Goal: Task Accomplishment & Management: Use online tool/utility

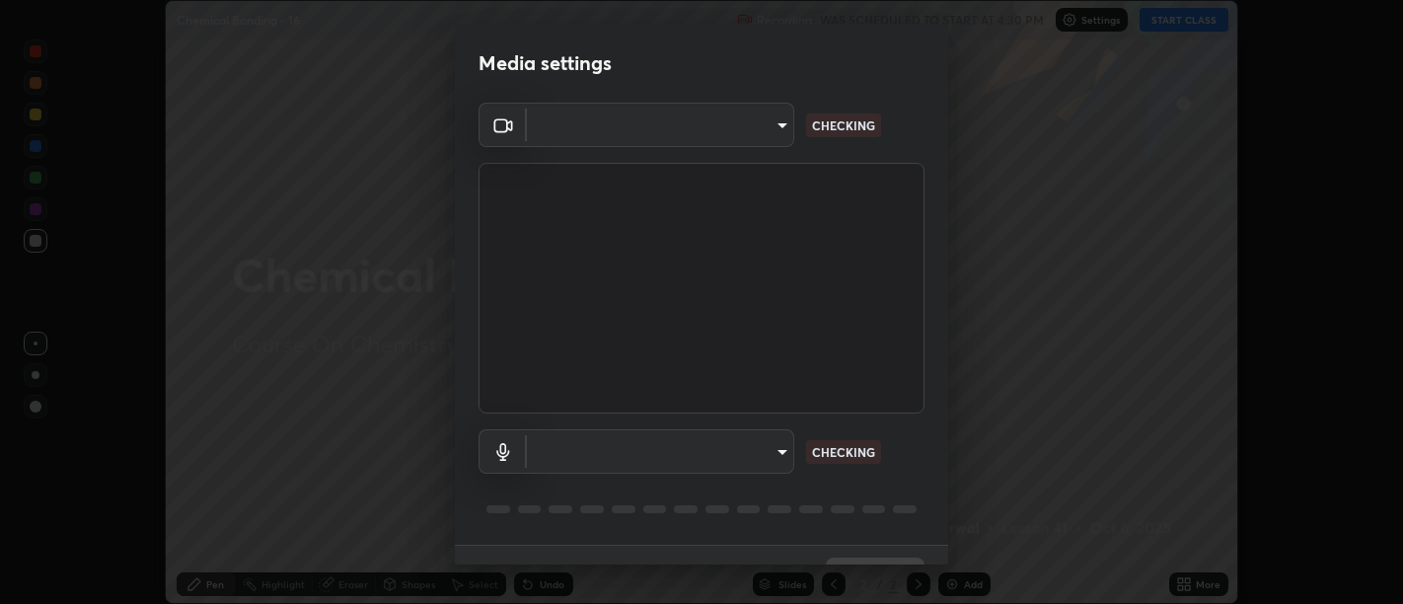
scroll to position [42, 0]
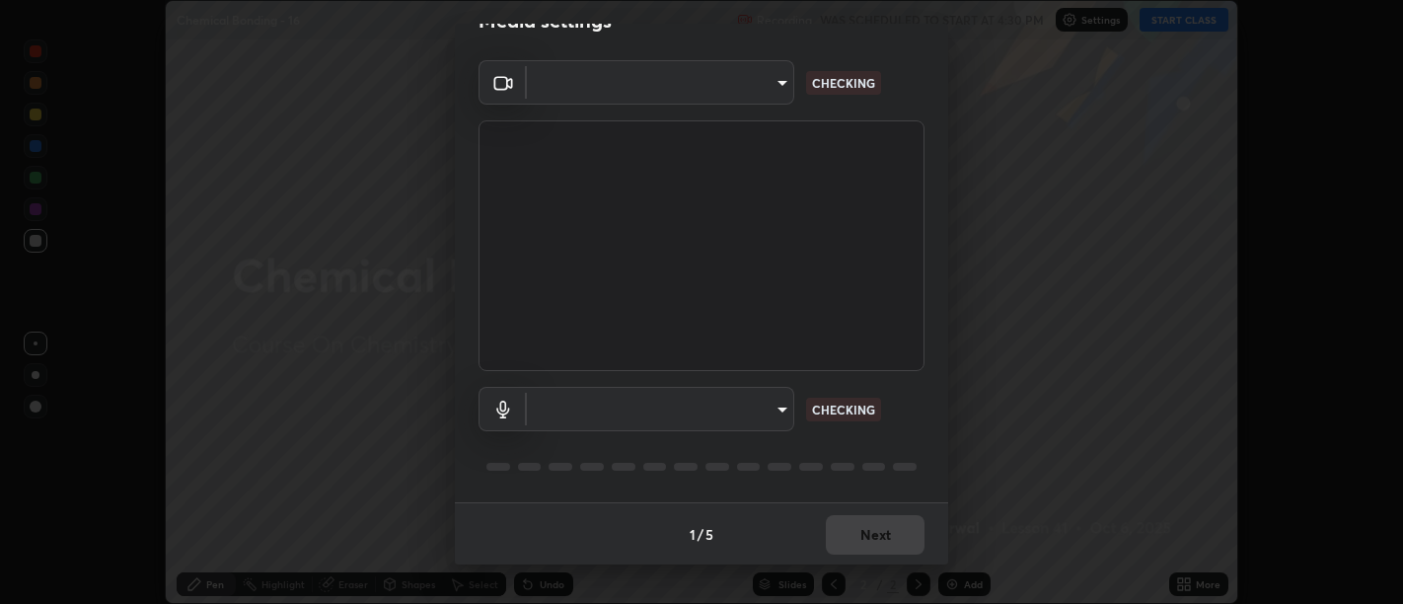
type input "d9b519daceb8a772394af6ea8e45353be5bbf62d8cb1cf3345c472de64055974"
type input "58abe51d7fefdb17ba2419723d43872dcdd823d411622da55c3e9c12cc60ef35"
click at [719, 419] on body "Erase all Chemical Bonding - 16 Recording WAS SCHEDULED TO START AT 4:30 PM Set…" at bounding box center [701, 302] width 1403 height 604
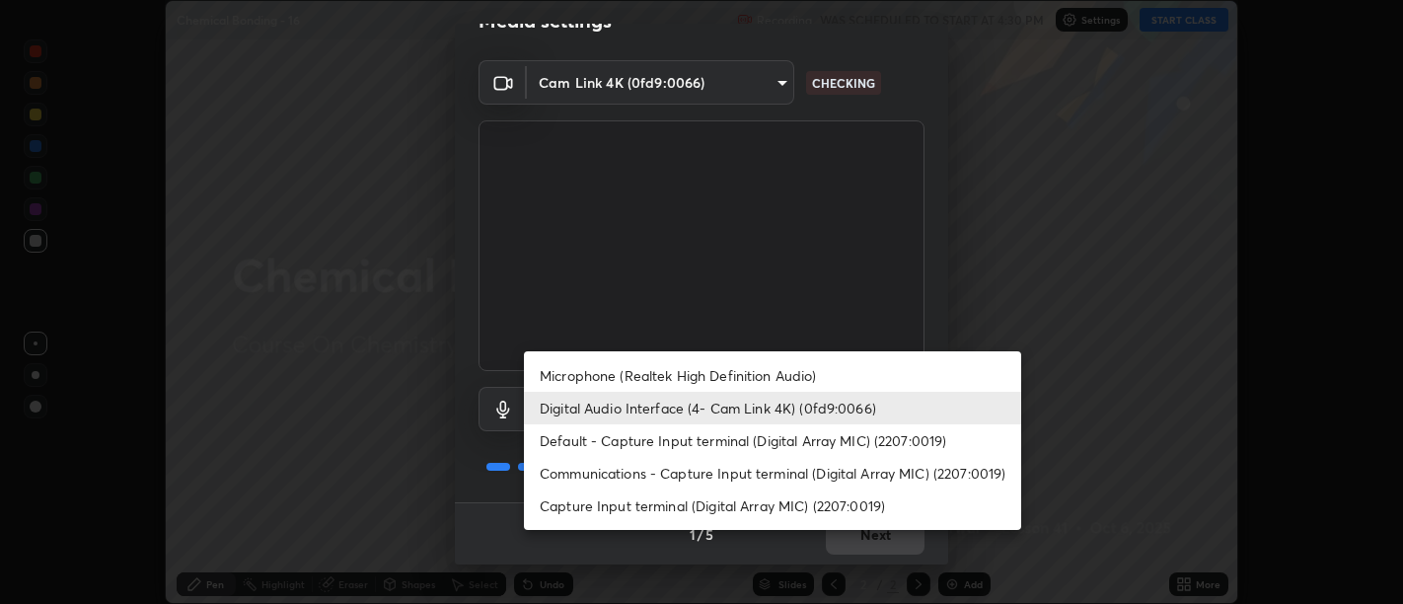
click at [750, 406] on li "Digital Audio Interface (4- Cam Link 4K) (0fd9:0066)" at bounding box center [772, 408] width 497 height 33
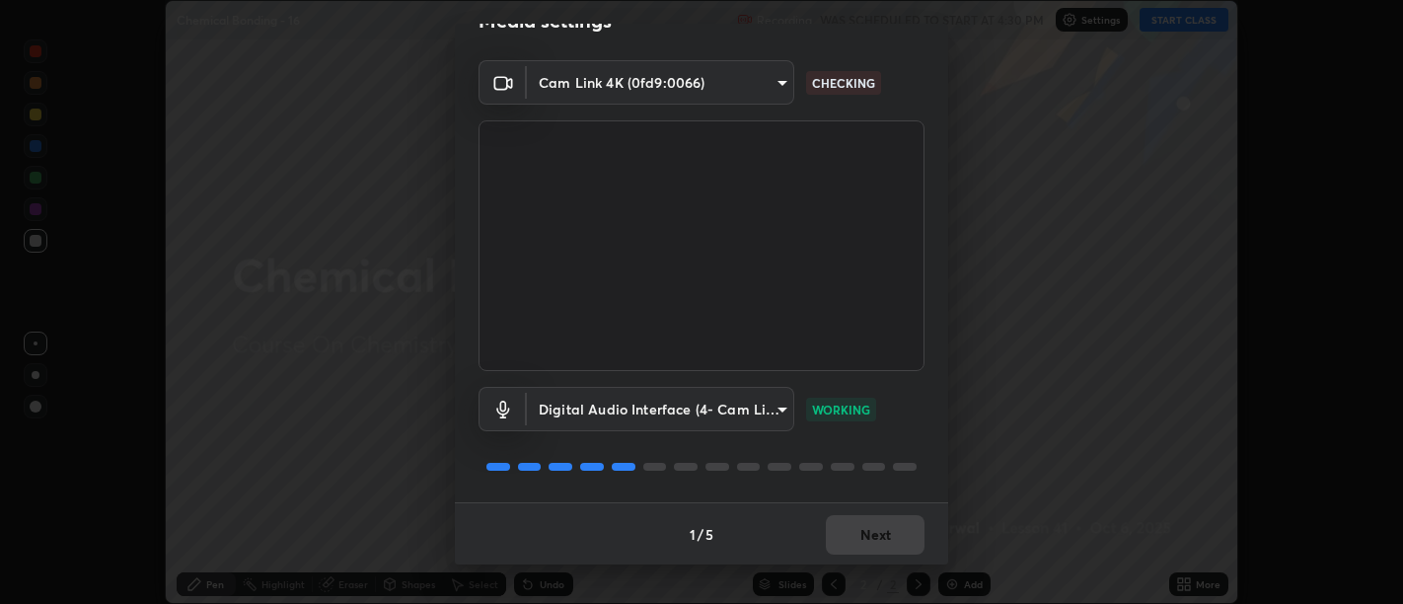
click at [870, 544] on div "1 / 5 Next" at bounding box center [701, 533] width 493 height 63
click at [863, 545] on div "1 / 5 Next" at bounding box center [701, 533] width 493 height 63
click at [864, 549] on div "1 / 5 Next" at bounding box center [701, 533] width 493 height 63
click at [866, 547] on div "1 / 5 Next" at bounding box center [701, 533] width 493 height 63
click at [867, 547] on button "Next" at bounding box center [875, 534] width 99 height 39
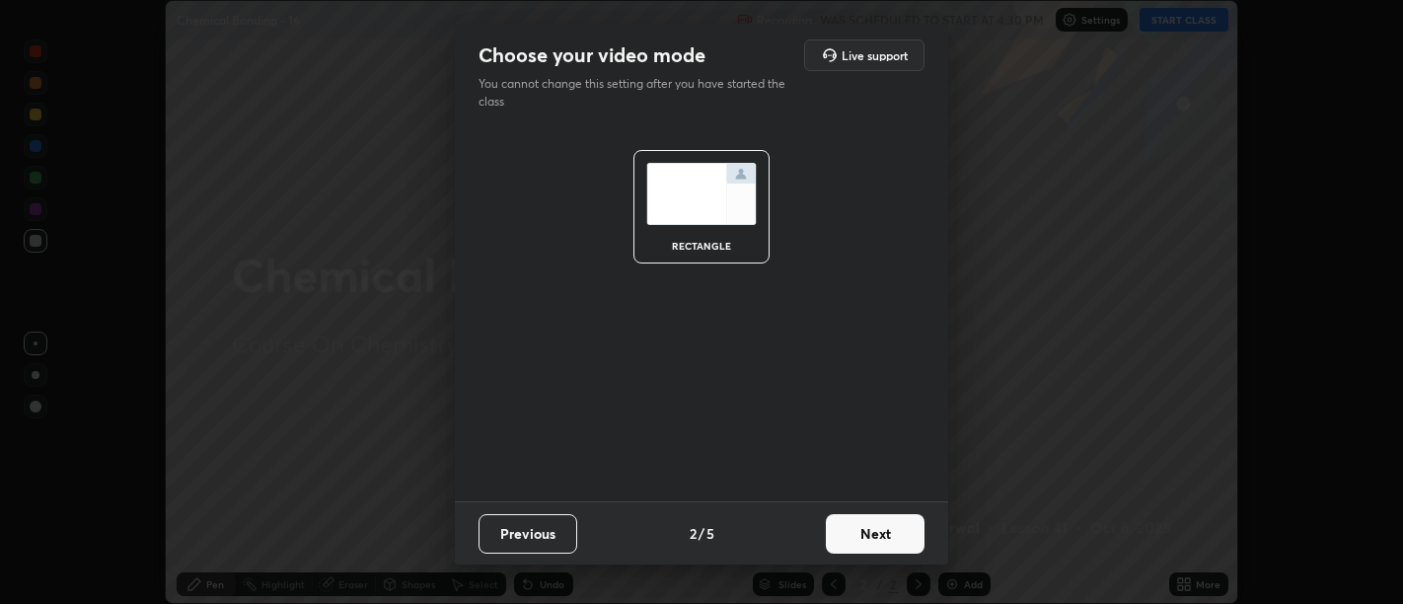
scroll to position [0, 0]
click at [871, 548] on button "Next" at bounding box center [875, 533] width 99 height 39
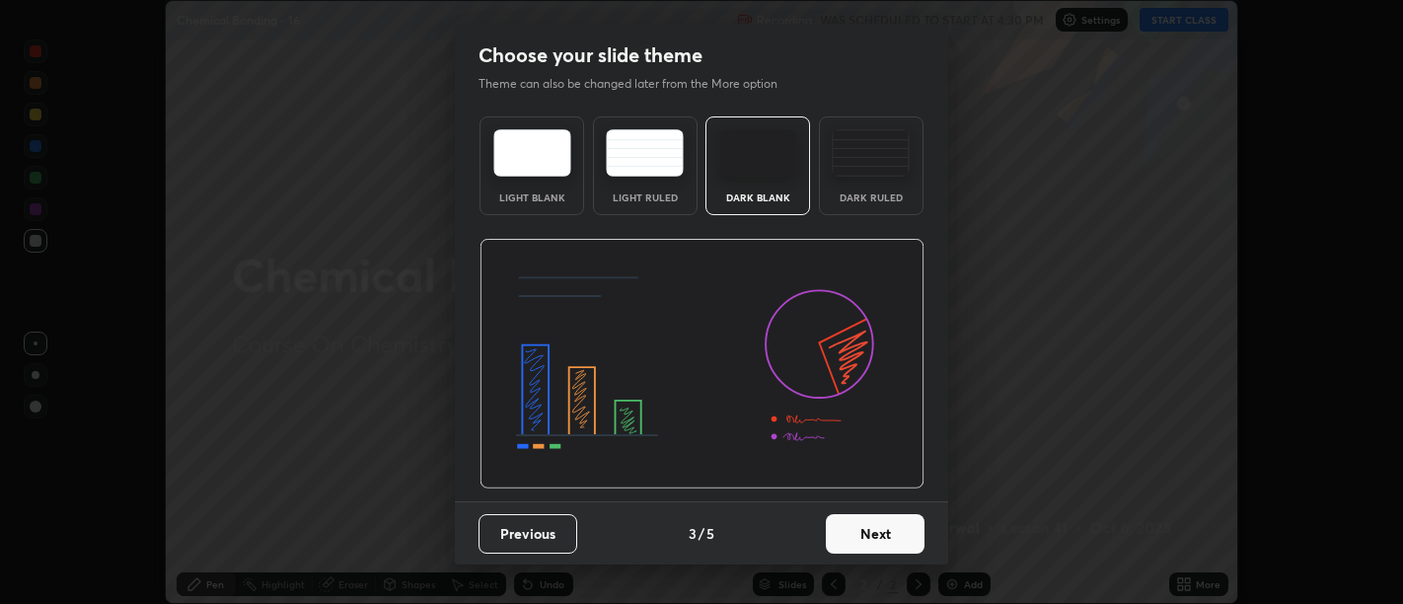
click at [873, 547] on button "Next" at bounding box center [875, 533] width 99 height 39
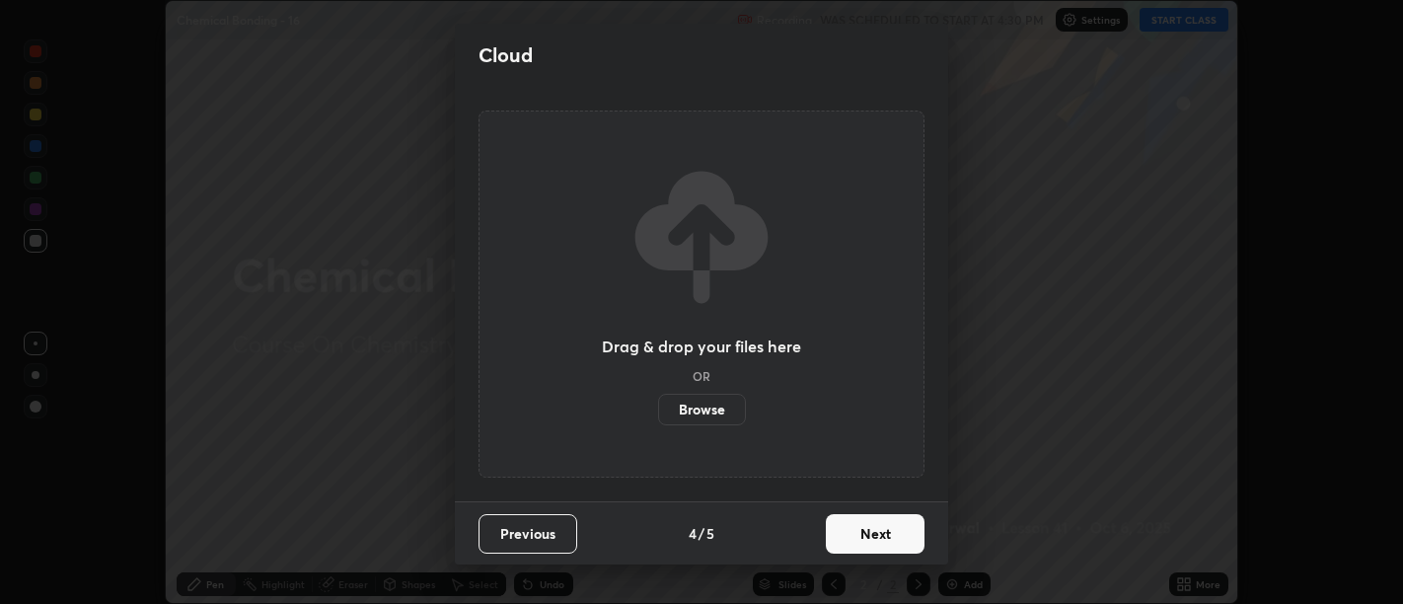
click at [878, 547] on button "Next" at bounding box center [875, 533] width 99 height 39
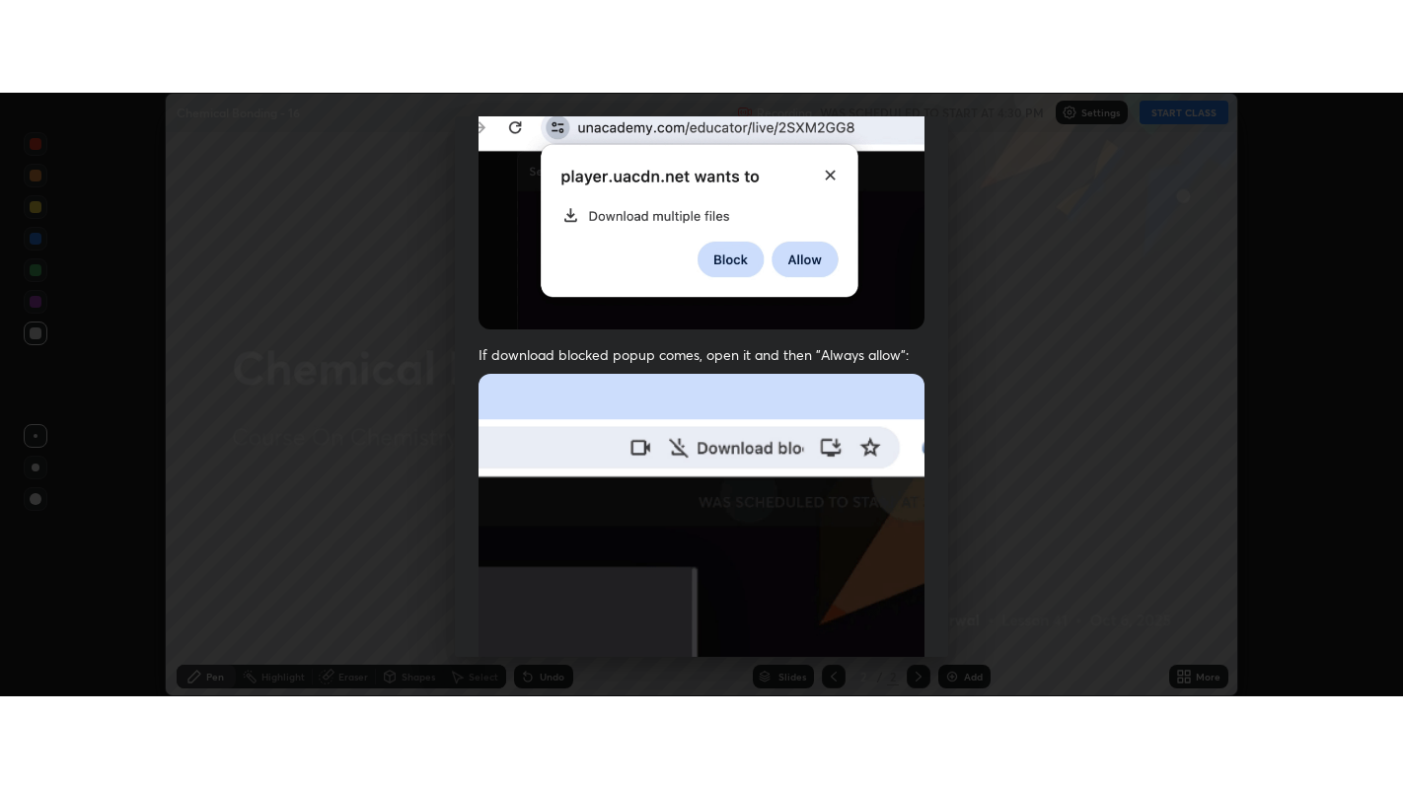
scroll to position [445, 0]
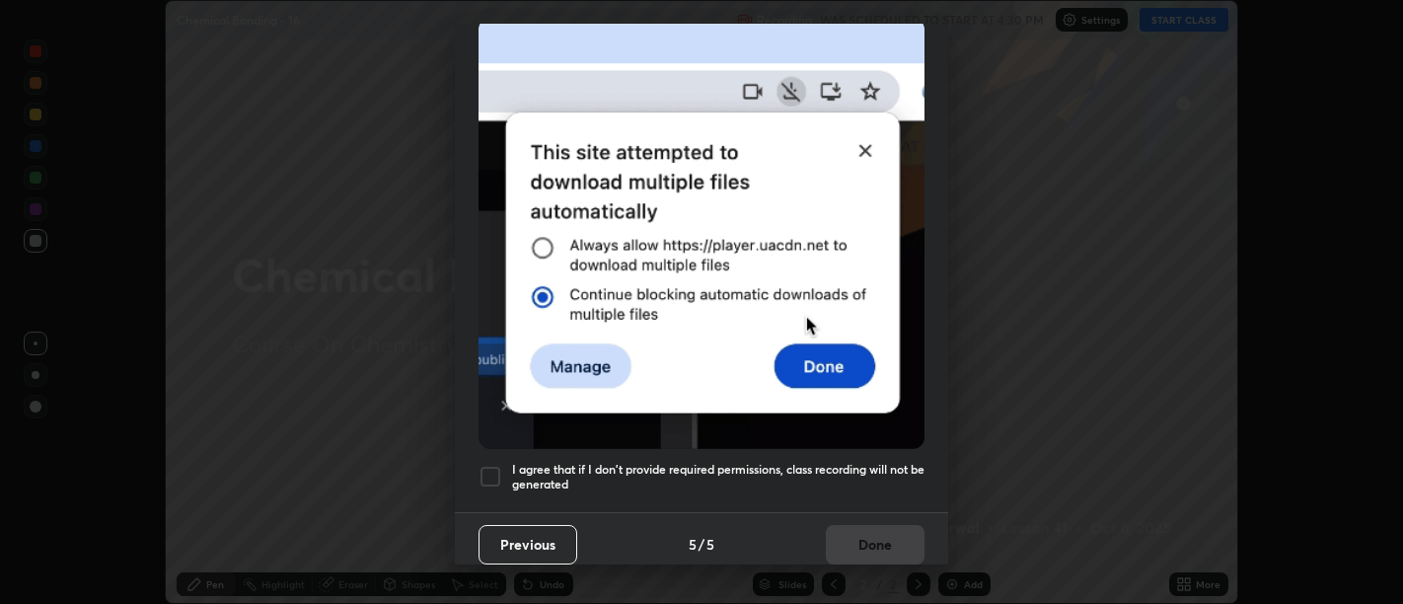
click at [869, 468] on h5 "I agree that if I don't provide required permissions, class recording will not …" at bounding box center [718, 477] width 412 height 31
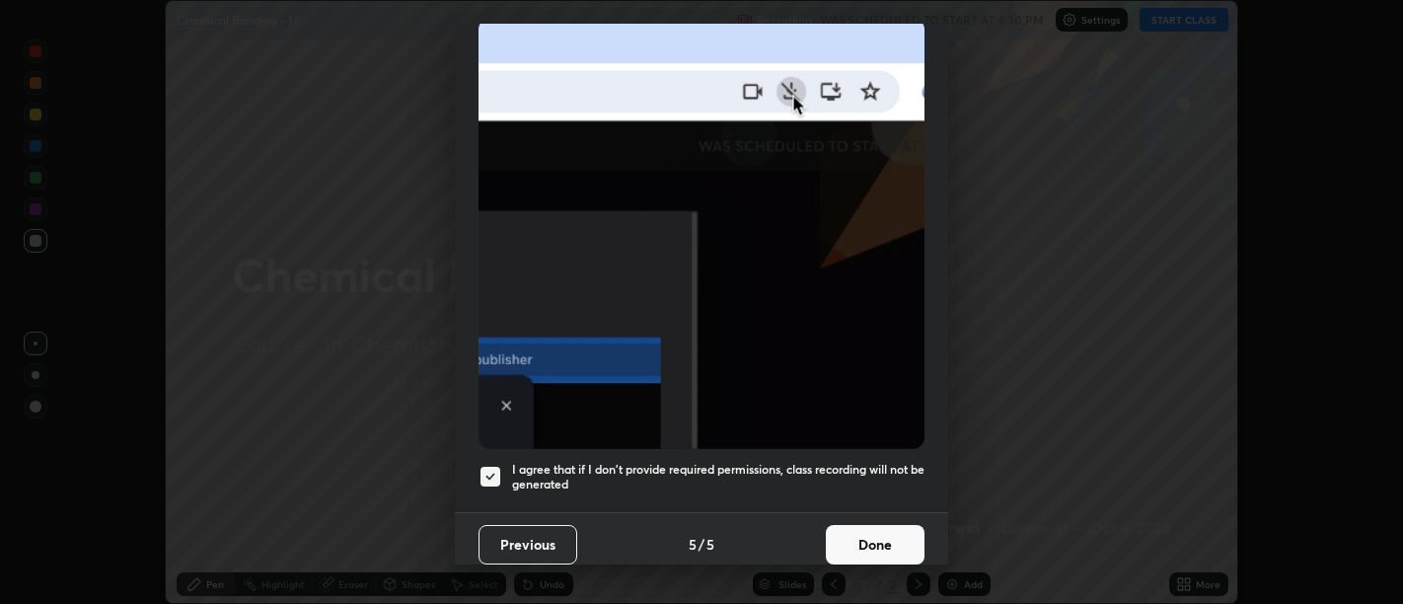
click at [886, 526] on button "Done" at bounding box center [875, 544] width 99 height 39
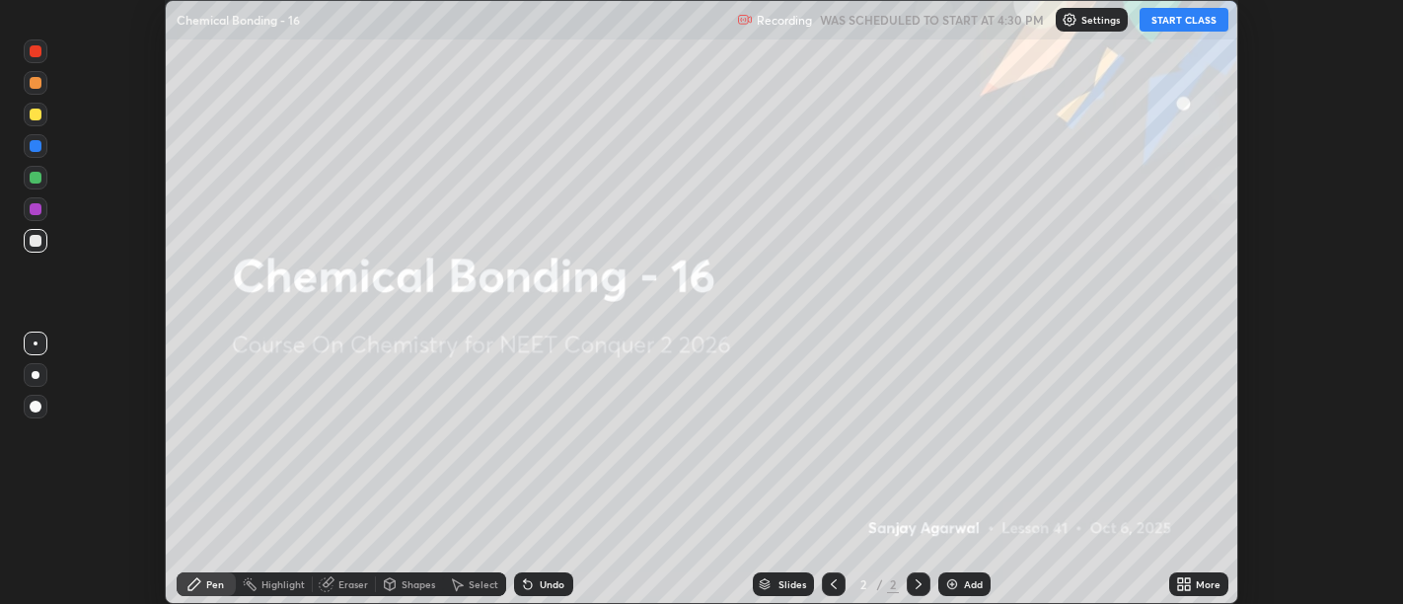
click at [1179, 589] on icon at bounding box center [1180, 587] width 5 height 5
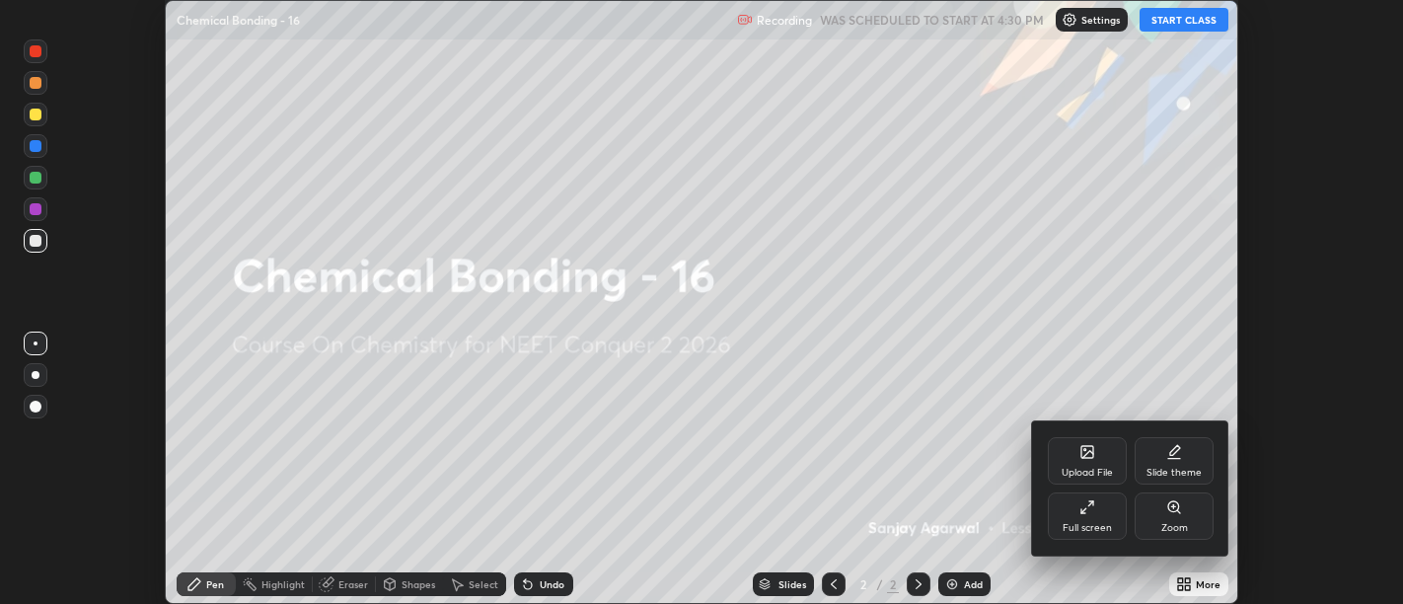
click at [1067, 533] on div "Full screen" at bounding box center [1087, 528] width 49 height 10
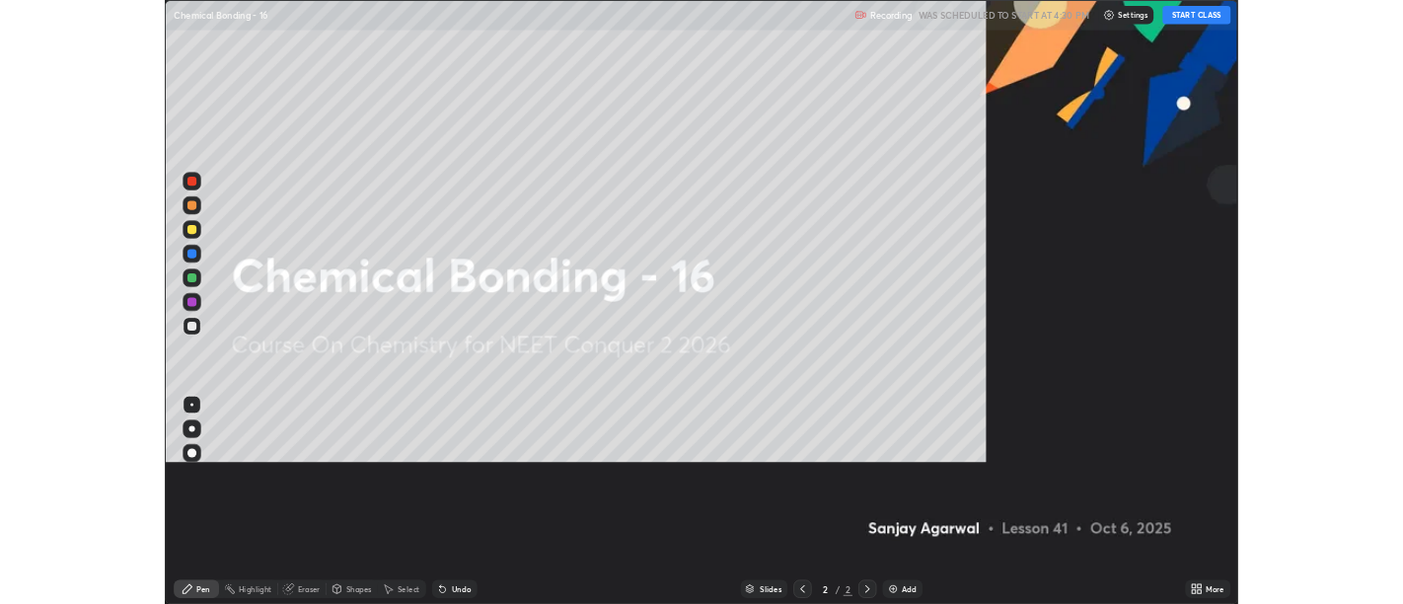
scroll to position [789, 1403]
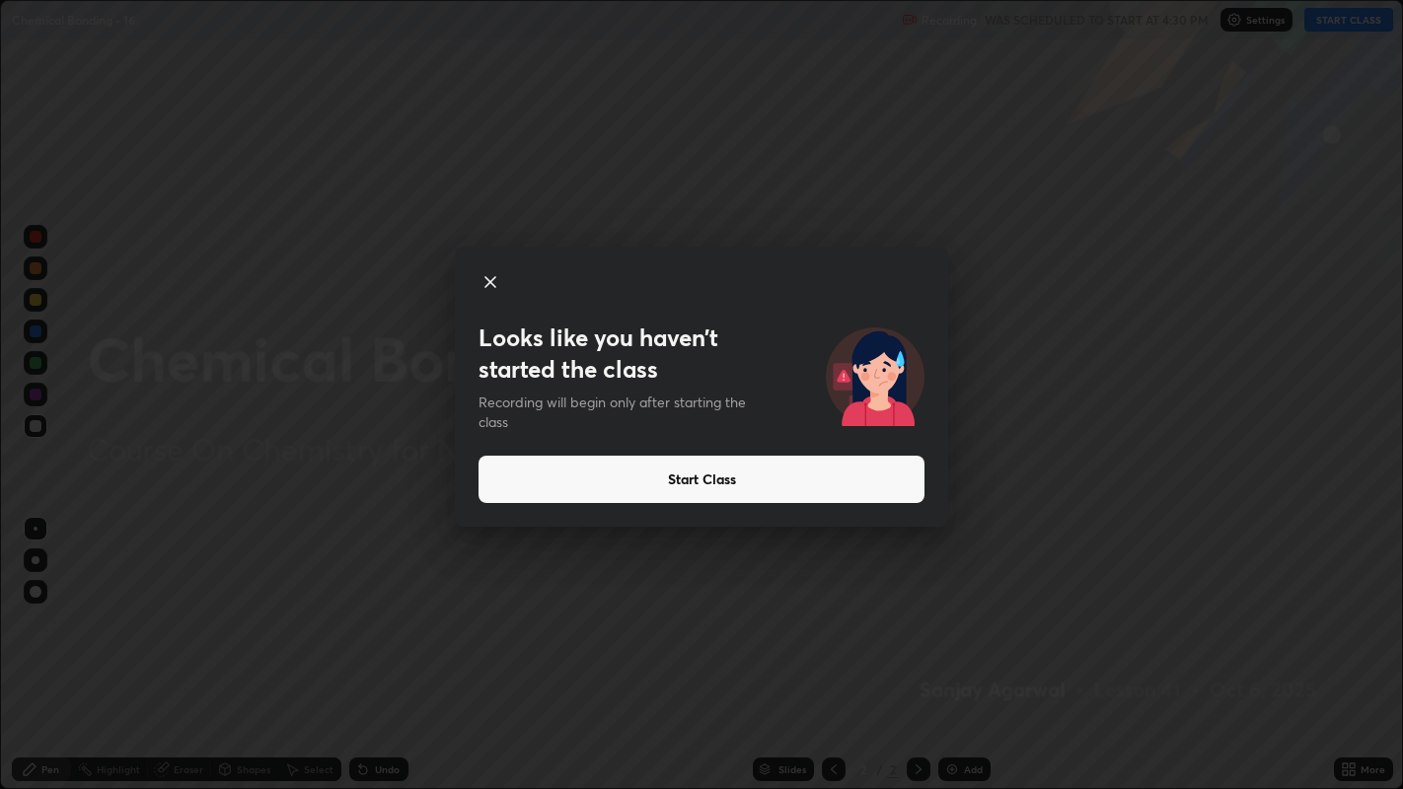
click at [708, 483] on button "Start Class" at bounding box center [702, 479] width 446 height 47
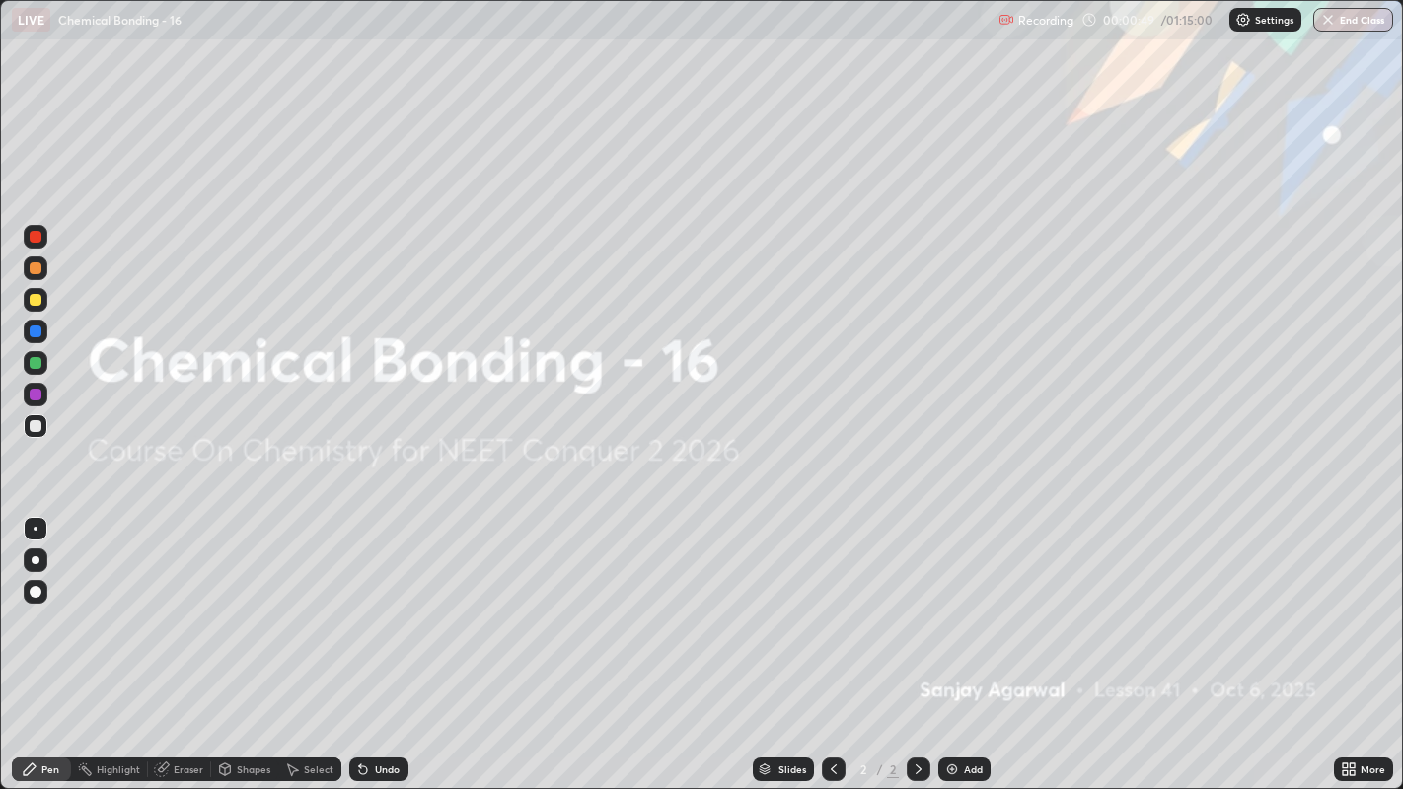
click at [956, 603] on img at bounding box center [952, 770] width 16 height 16
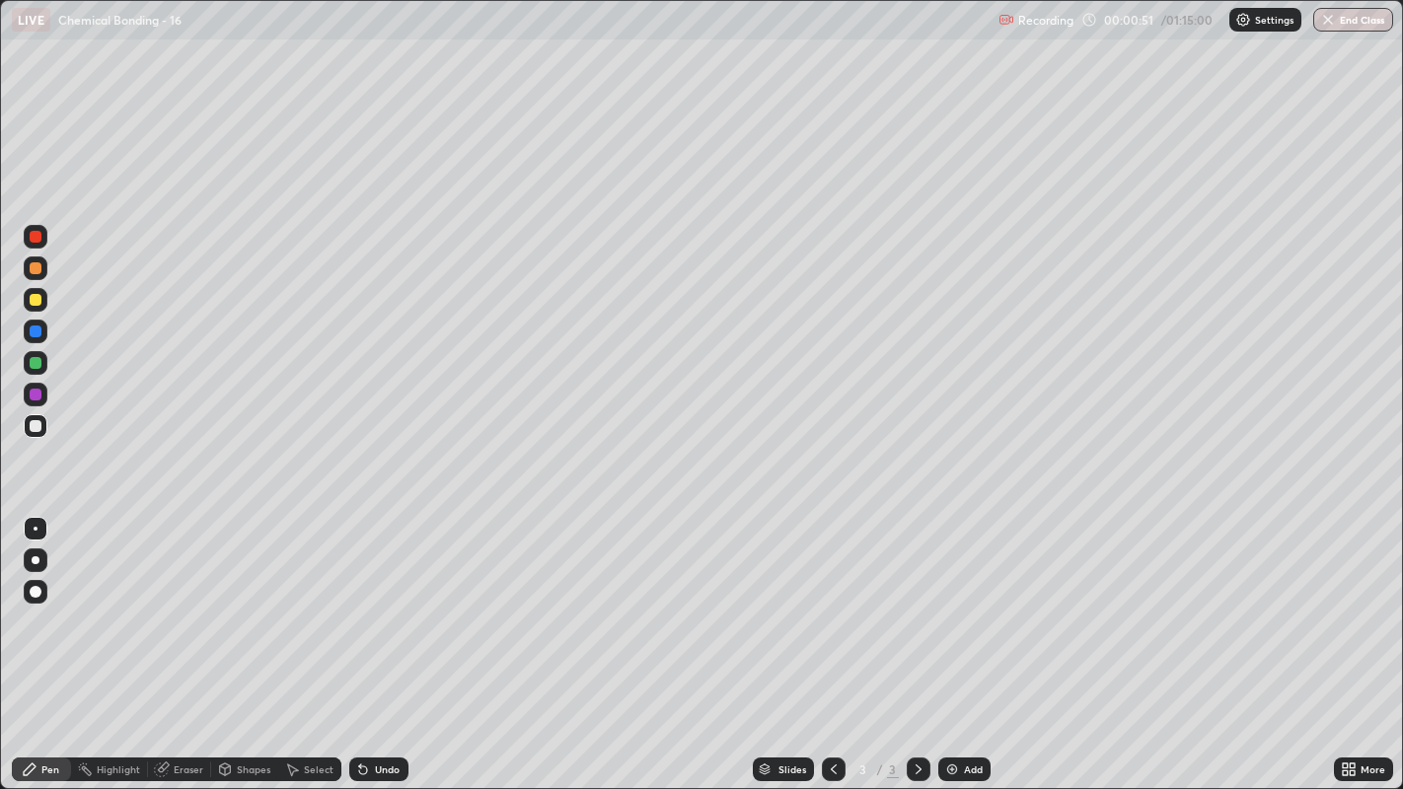
click at [34, 560] on div at bounding box center [36, 561] width 8 height 8
click at [37, 304] on div at bounding box center [36, 300] width 12 height 12
click at [386, 603] on div "Undo" at bounding box center [387, 770] width 25 height 10
click at [381, 603] on div "Undo" at bounding box center [387, 770] width 25 height 10
click at [36, 425] on div at bounding box center [36, 426] width 12 height 12
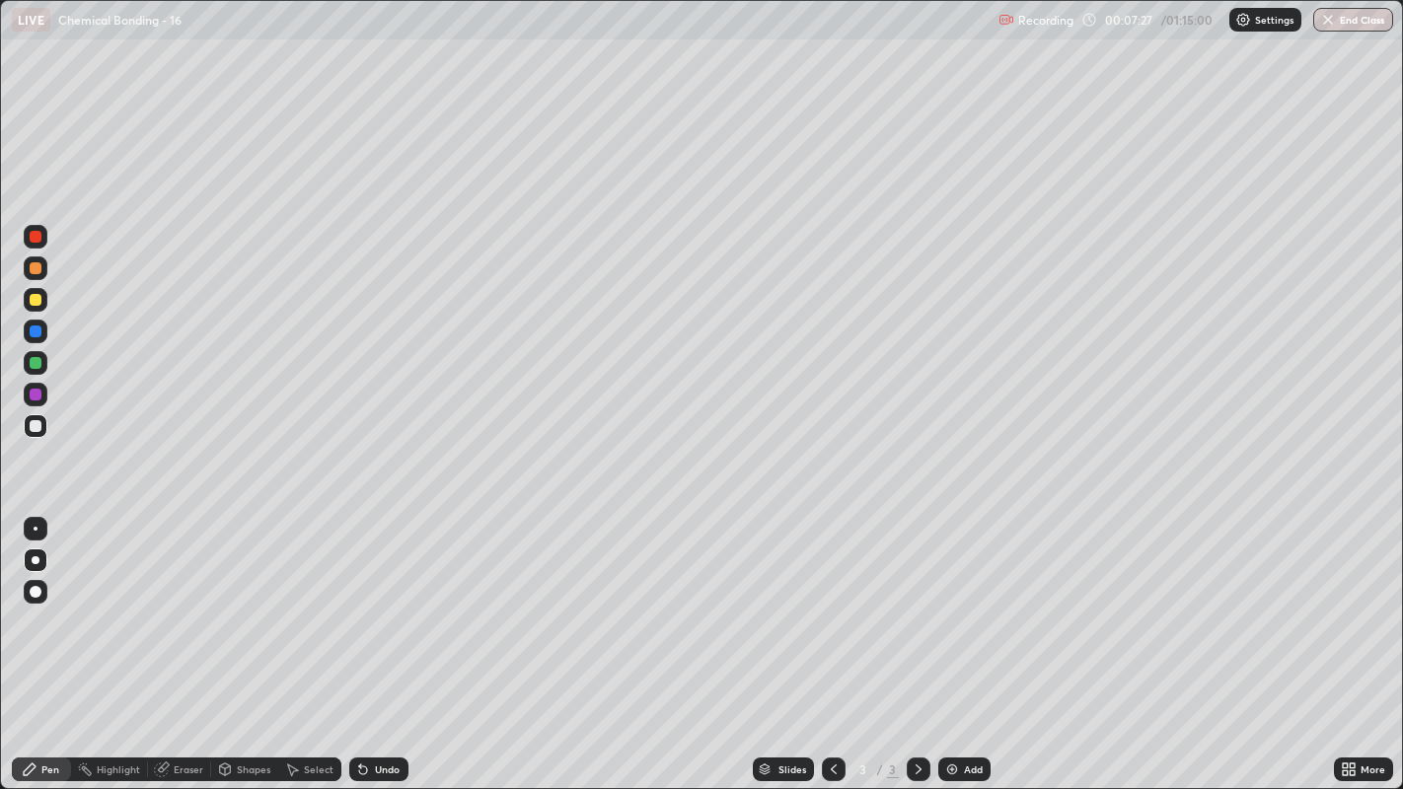
click at [30, 302] on div at bounding box center [36, 300] width 12 height 12
click at [40, 427] on div at bounding box center [36, 426] width 12 height 12
click at [37, 300] on div at bounding box center [36, 300] width 12 height 12
click at [37, 421] on div at bounding box center [36, 426] width 12 height 12
click at [952, 603] on img at bounding box center [952, 770] width 16 height 16
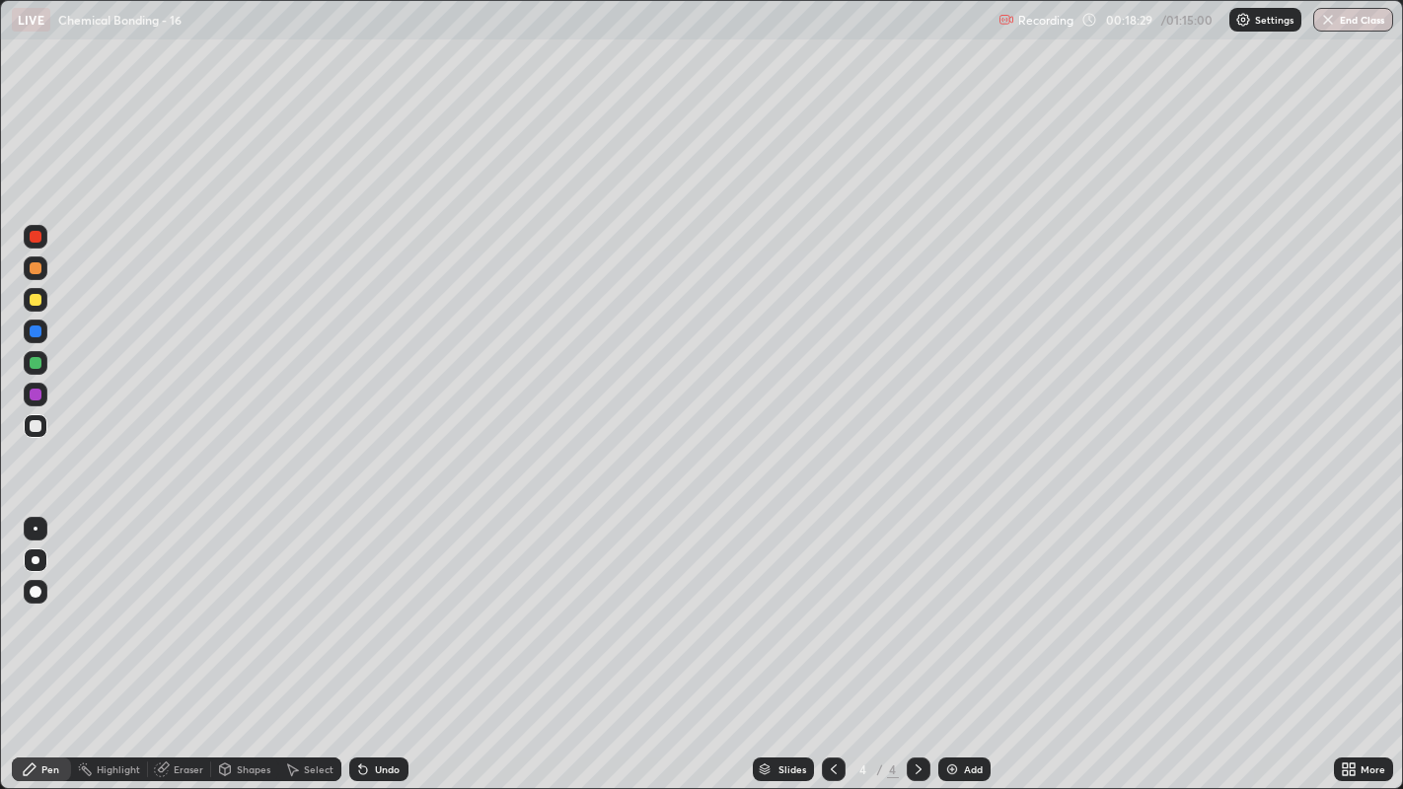
click at [33, 294] on div at bounding box center [36, 300] width 12 height 12
click at [375, 603] on div "Undo" at bounding box center [387, 770] width 25 height 10
click at [952, 603] on img at bounding box center [952, 770] width 16 height 16
click at [35, 425] on div at bounding box center [36, 426] width 12 height 12
click at [383, 603] on div "Undo" at bounding box center [387, 770] width 25 height 10
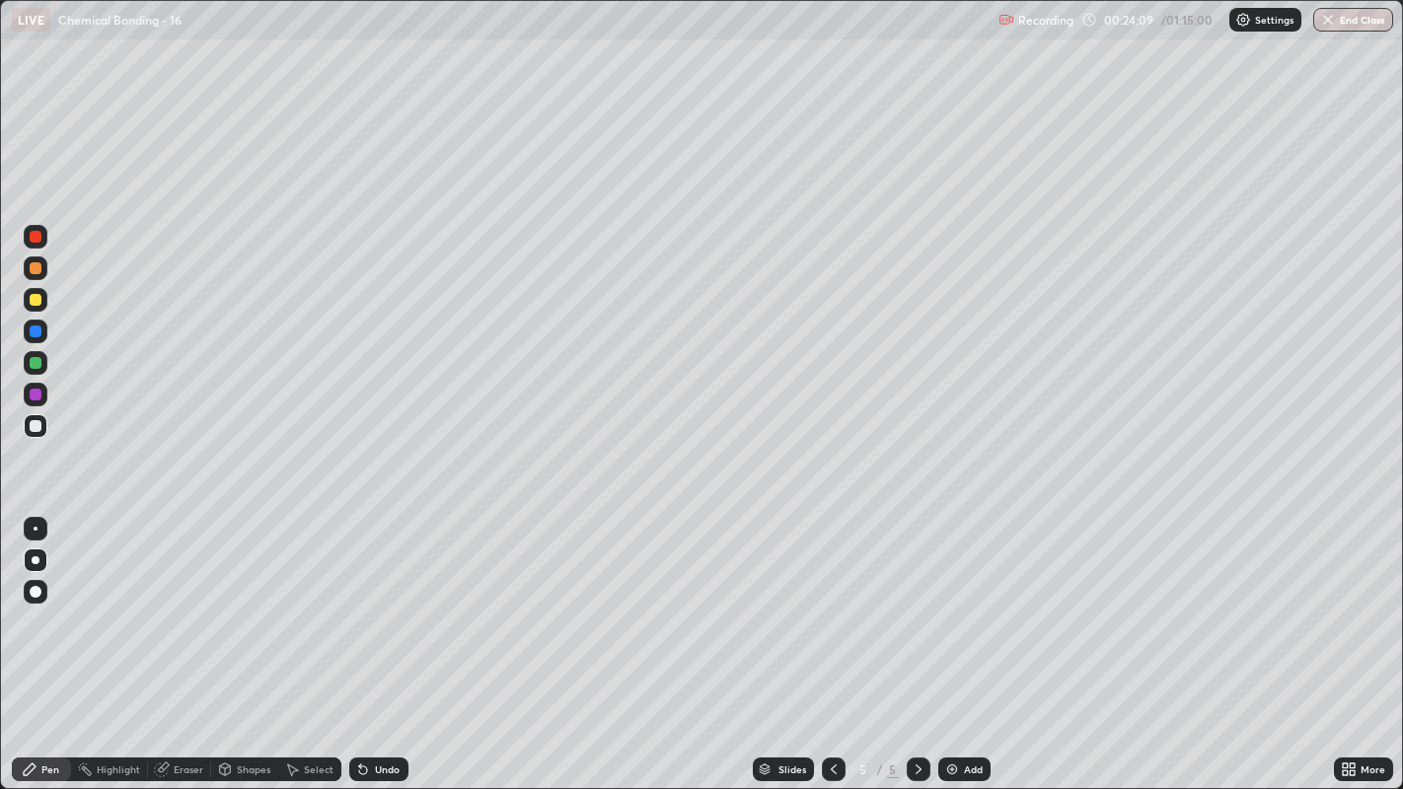
click at [38, 304] on div at bounding box center [36, 300] width 12 height 12
click at [37, 429] on div at bounding box center [36, 426] width 12 height 12
click at [378, 603] on div "Undo" at bounding box center [387, 770] width 25 height 10
click at [36, 298] on div at bounding box center [36, 300] width 12 height 12
click at [33, 423] on div at bounding box center [36, 426] width 12 height 12
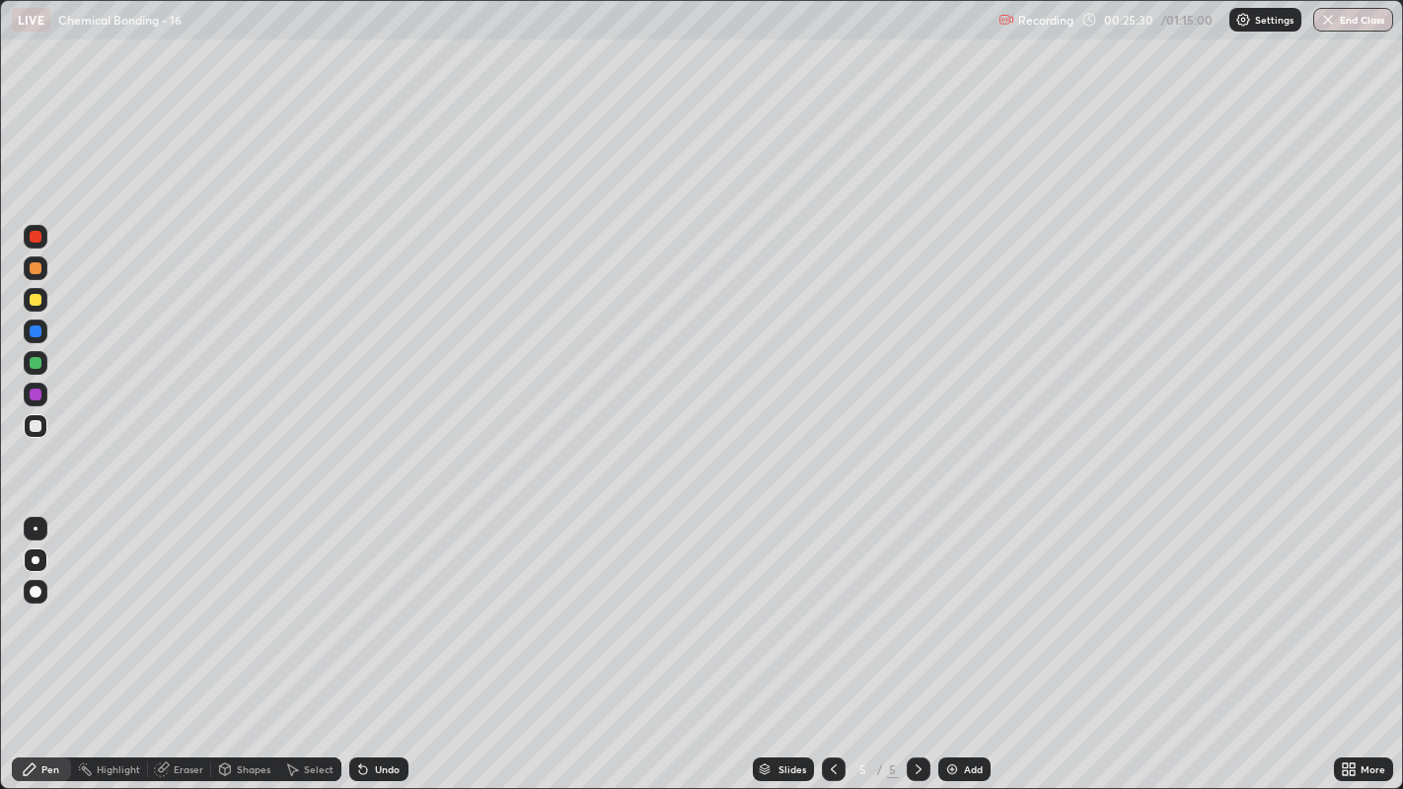
click at [38, 299] on div at bounding box center [36, 300] width 12 height 12
click at [386, 603] on div "Undo" at bounding box center [387, 770] width 25 height 10
click at [387, 603] on div "Undo" at bounding box center [387, 770] width 25 height 10
click at [37, 236] on div at bounding box center [36, 237] width 12 height 12
click at [36, 427] on div at bounding box center [36, 426] width 12 height 12
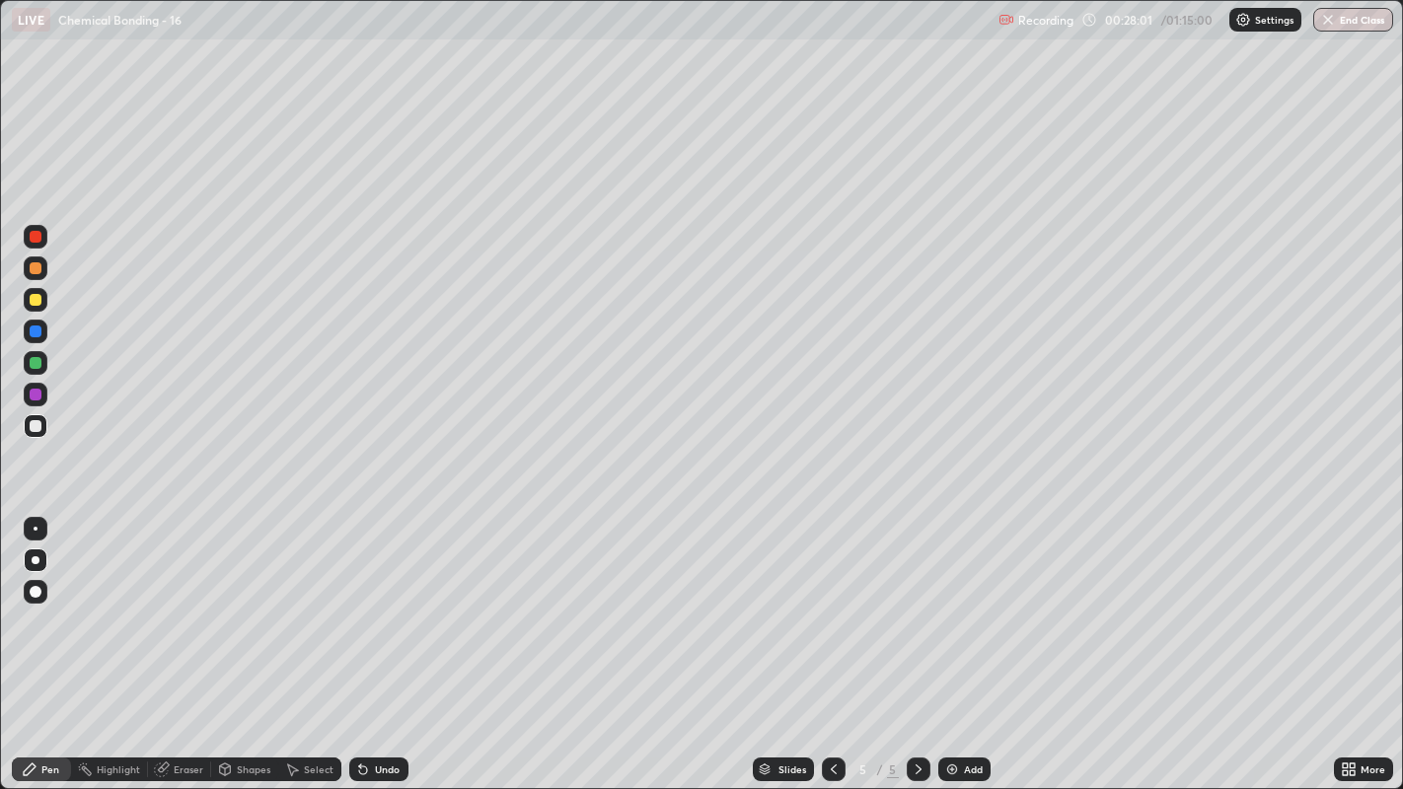
click at [32, 301] on div at bounding box center [36, 300] width 12 height 12
click at [35, 304] on div at bounding box center [36, 300] width 12 height 12
click at [831, 603] on icon at bounding box center [834, 770] width 16 height 16
click at [917, 603] on div at bounding box center [919, 770] width 24 height 24
click at [944, 603] on img at bounding box center [952, 770] width 16 height 16
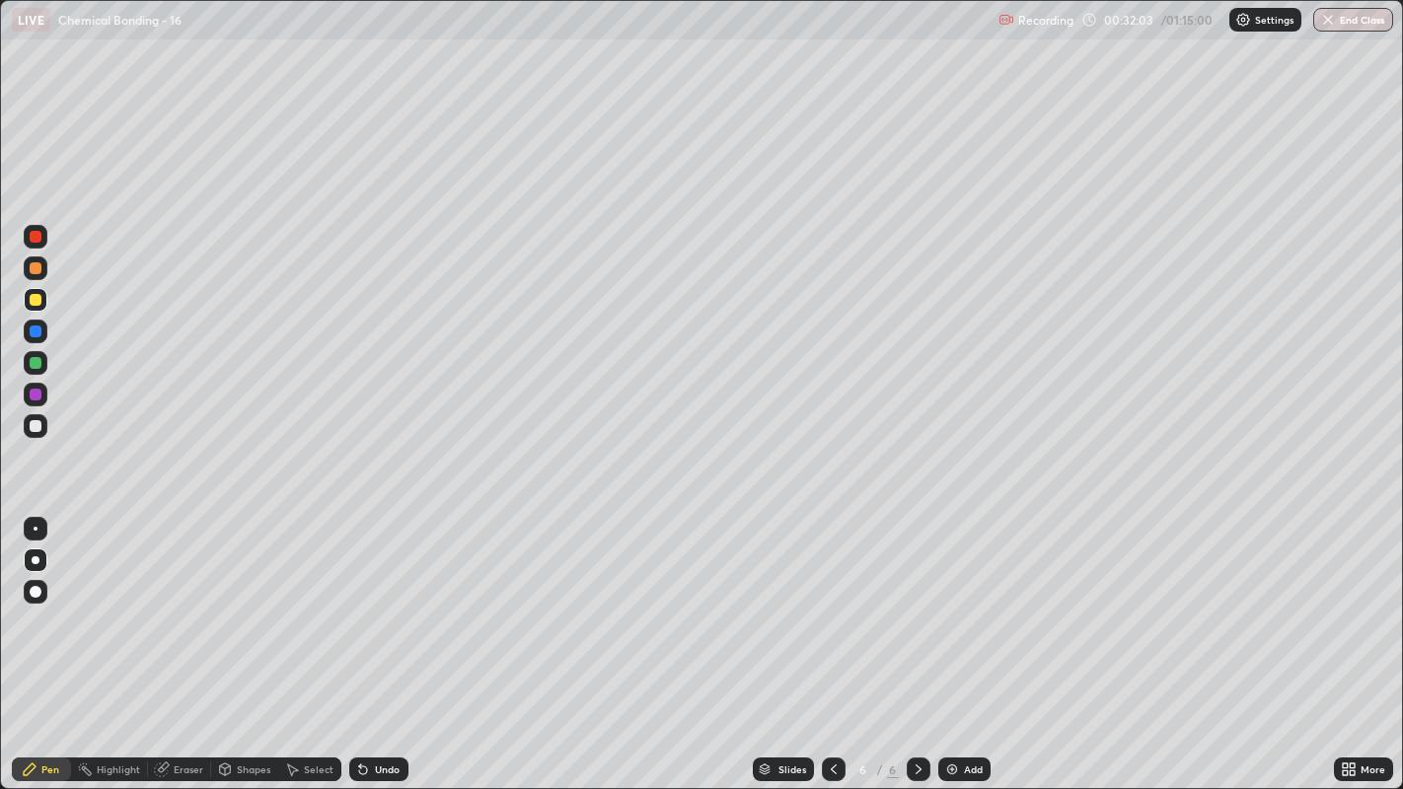
click at [831, 603] on icon at bounding box center [834, 770] width 16 height 16
click at [918, 603] on icon at bounding box center [919, 770] width 16 height 16
click at [916, 603] on icon at bounding box center [919, 770] width 16 height 16
click at [831, 603] on icon at bounding box center [834, 770] width 16 height 16
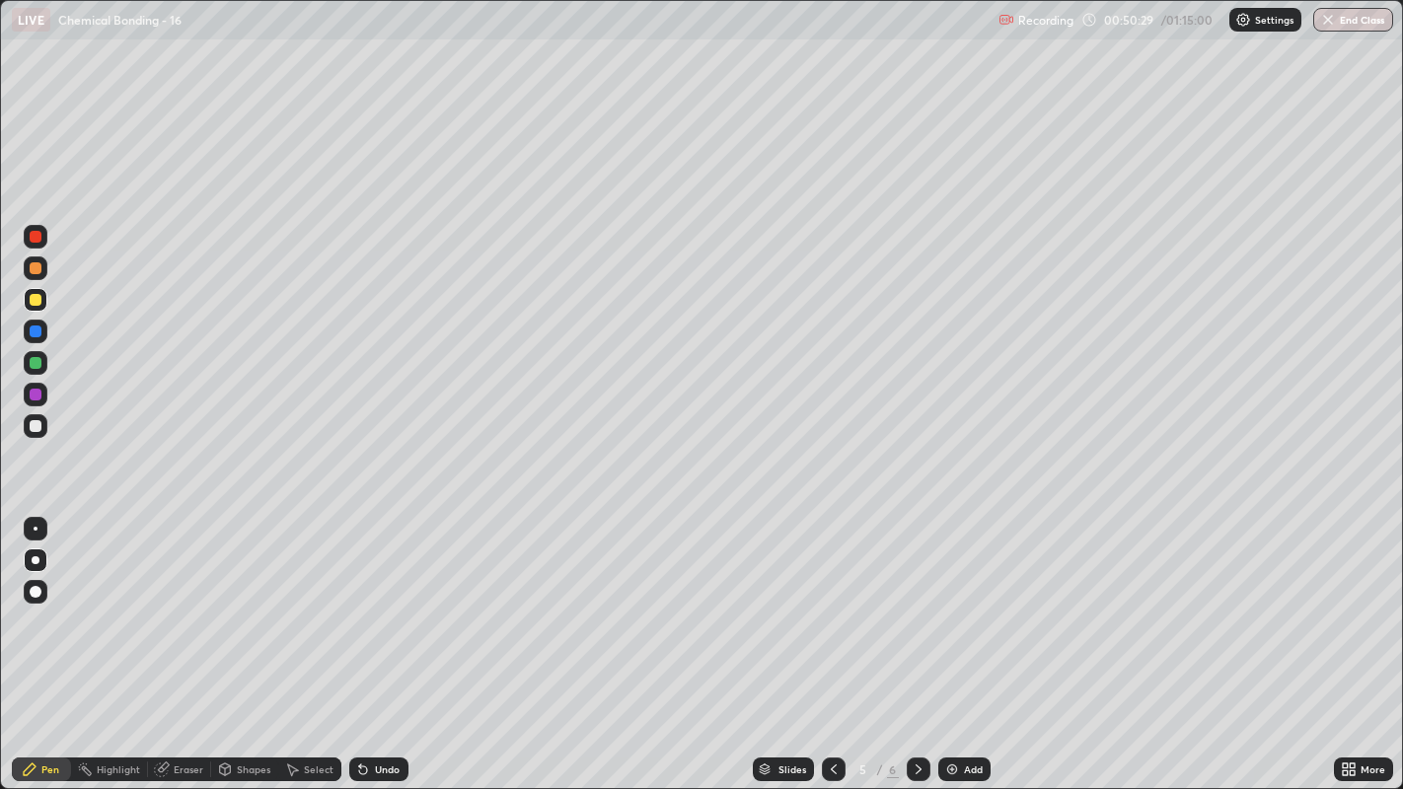
click at [916, 603] on icon at bounding box center [919, 770] width 16 height 16
click at [382, 603] on div "Undo" at bounding box center [378, 770] width 59 height 24
click at [181, 603] on div "Eraser" at bounding box center [189, 770] width 30 height 10
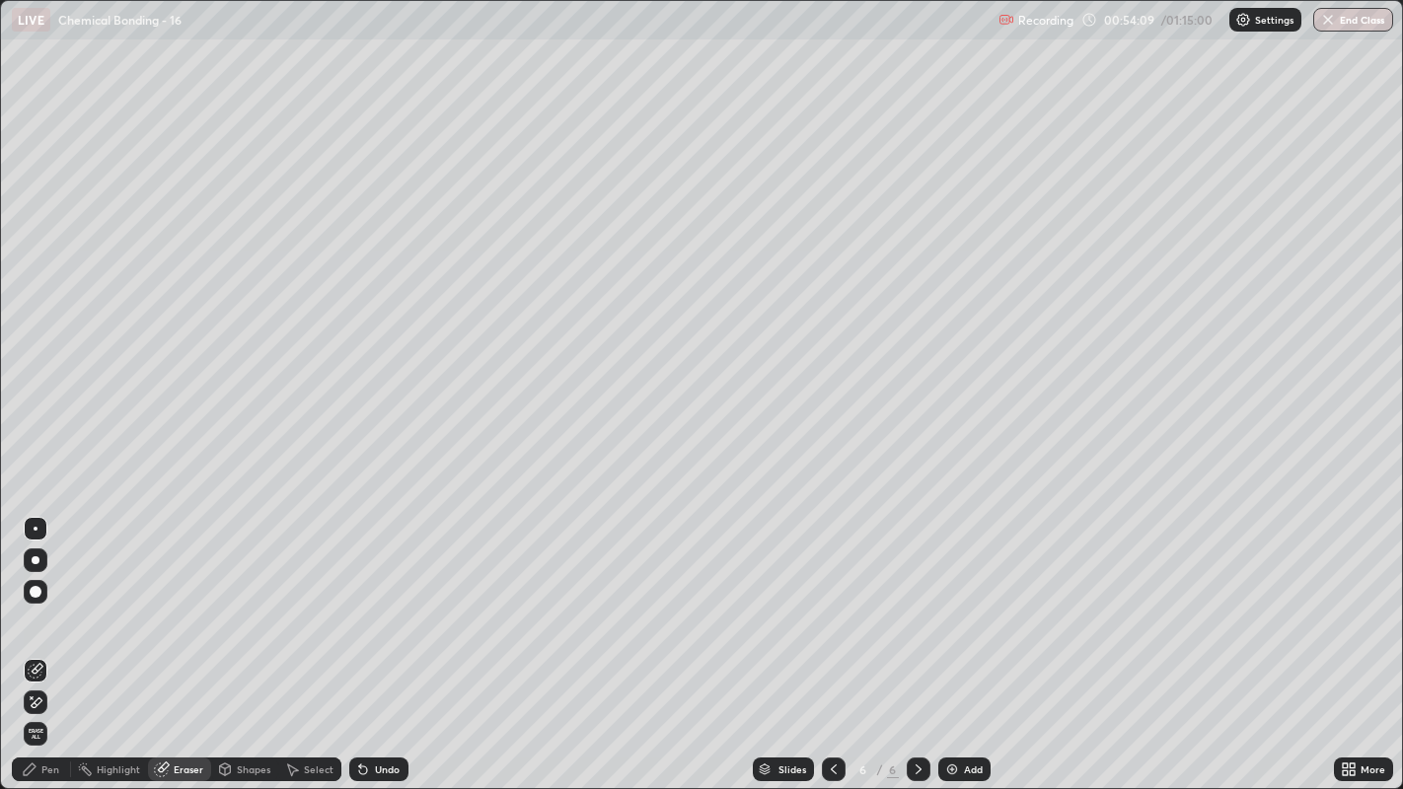
click at [79, 603] on circle at bounding box center [79, 768] width 2 height 2
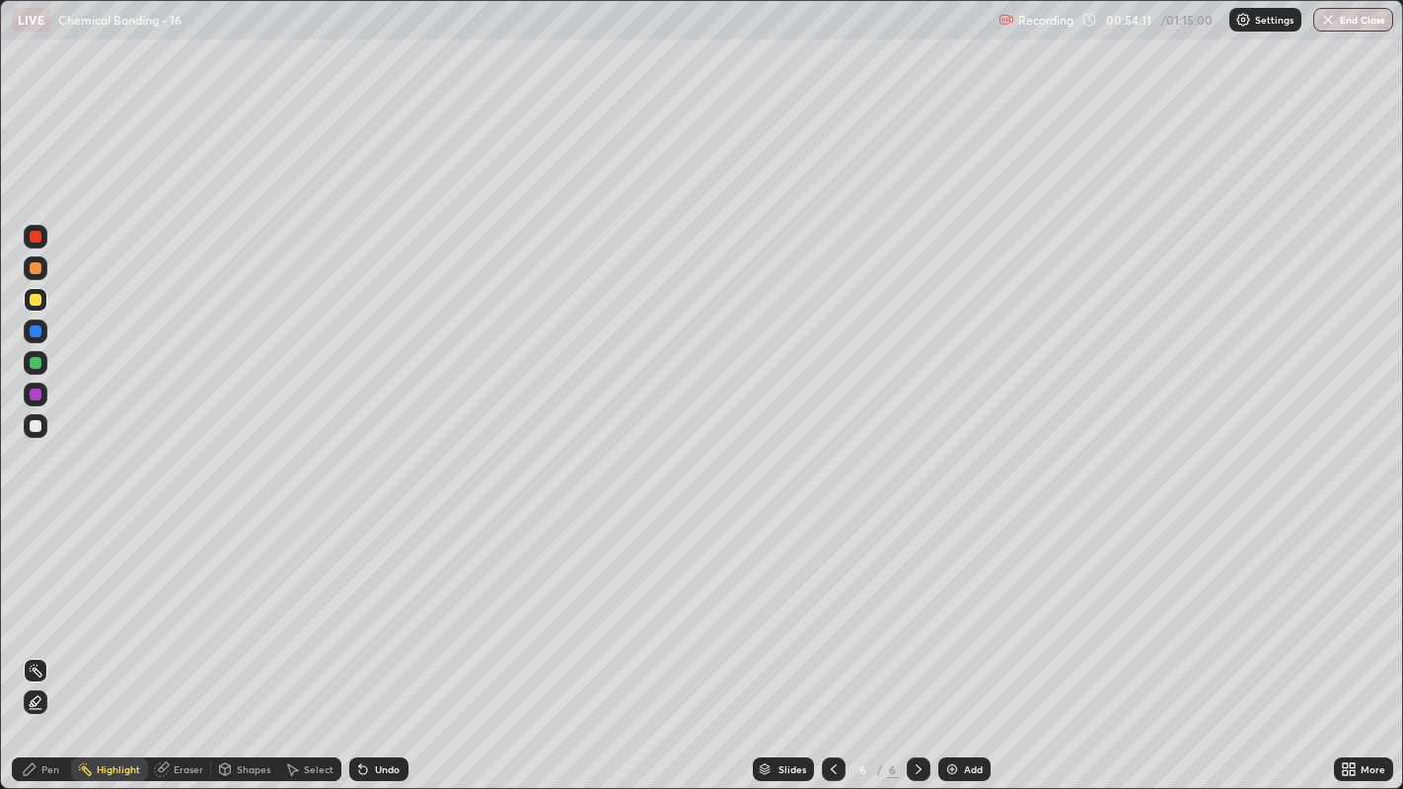
click at [37, 603] on icon at bounding box center [30, 770] width 16 height 16
click at [954, 603] on div "Add" at bounding box center [964, 770] width 52 height 24
click at [826, 603] on div at bounding box center [834, 770] width 24 height 24
click at [916, 603] on icon at bounding box center [919, 770] width 6 height 10
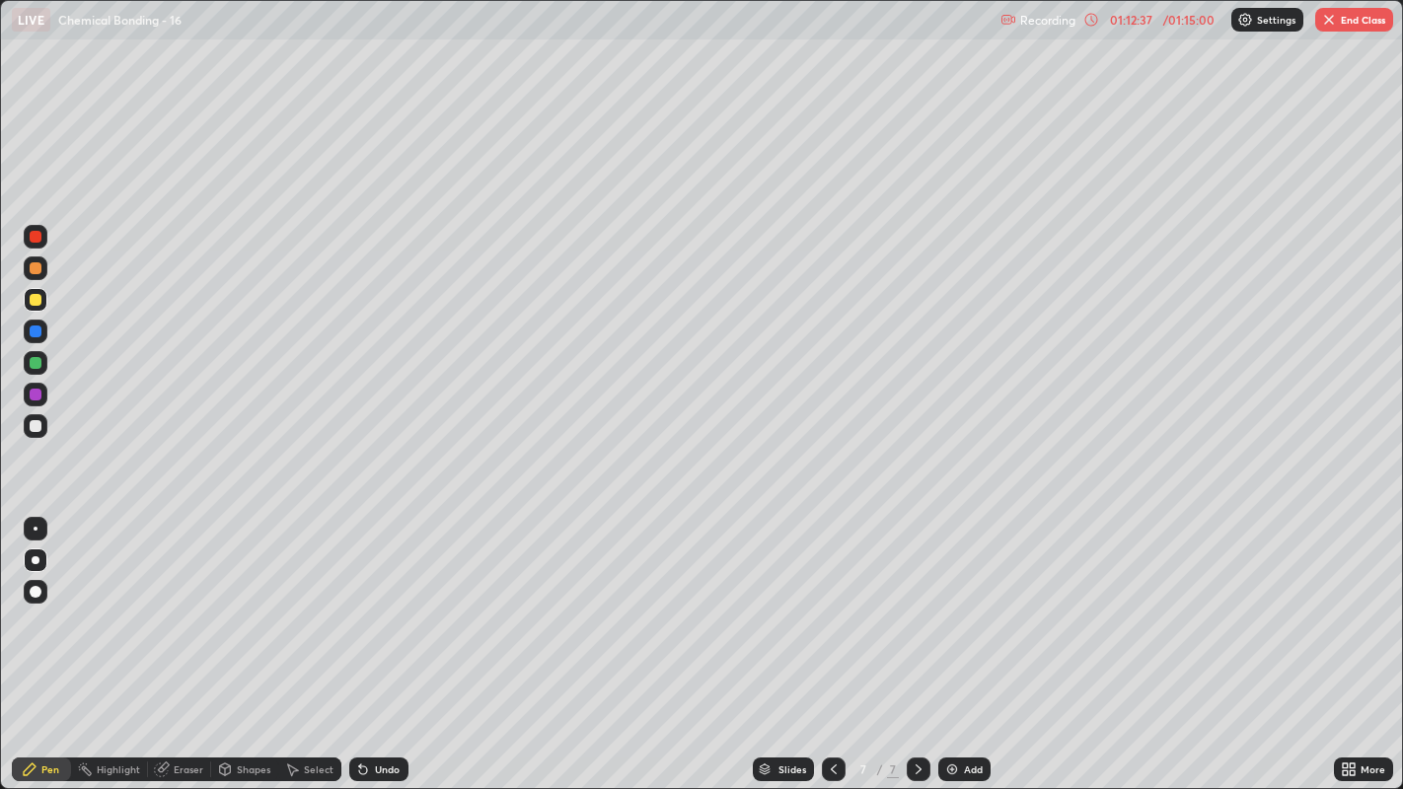
click at [1355, 25] on button "End Class" at bounding box center [1354, 20] width 78 height 24
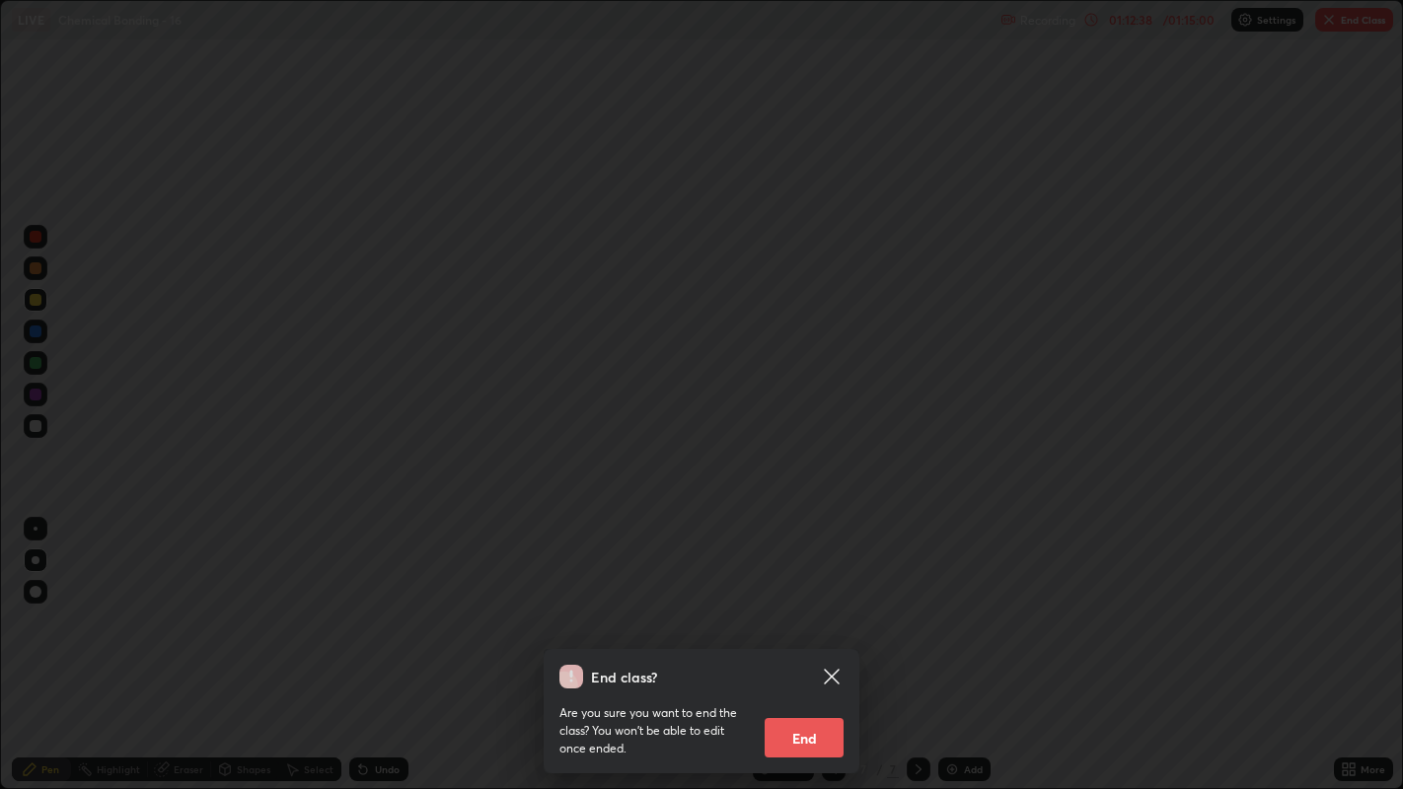
click at [826, 603] on button "End" at bounding box center [804, 737] width 79 height 39
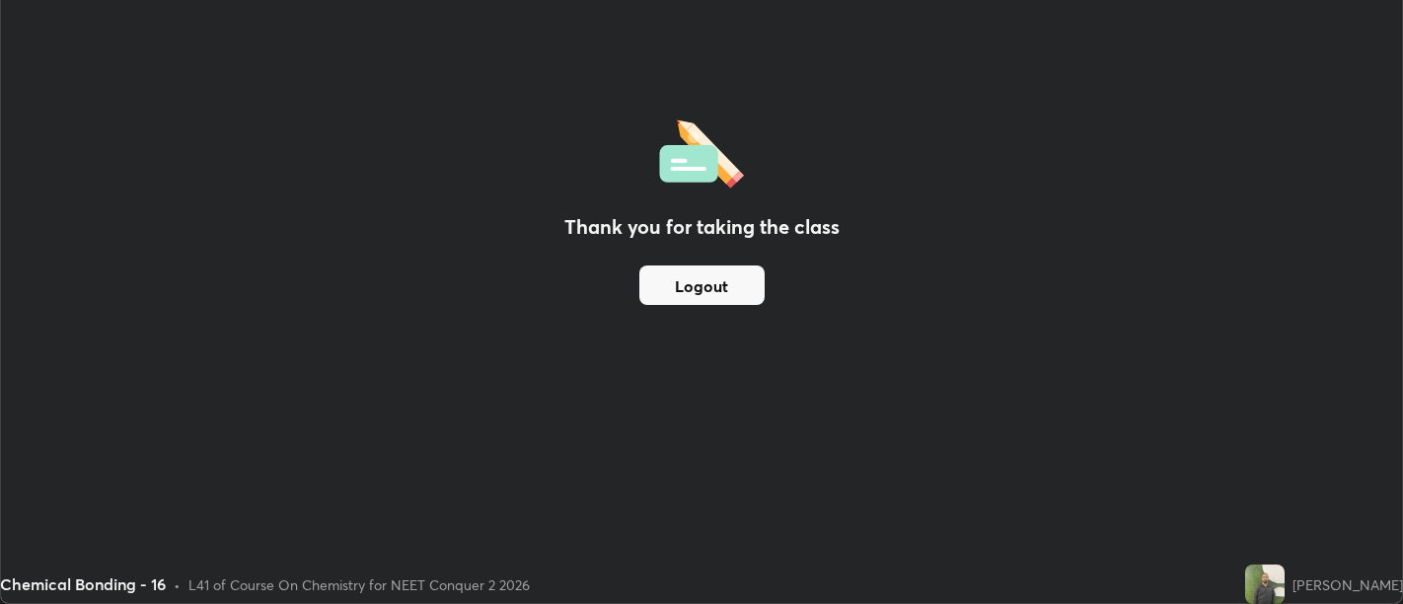
scroll to position [98073, 97273]
